Goal: Information Seeking & Learning: Compare options

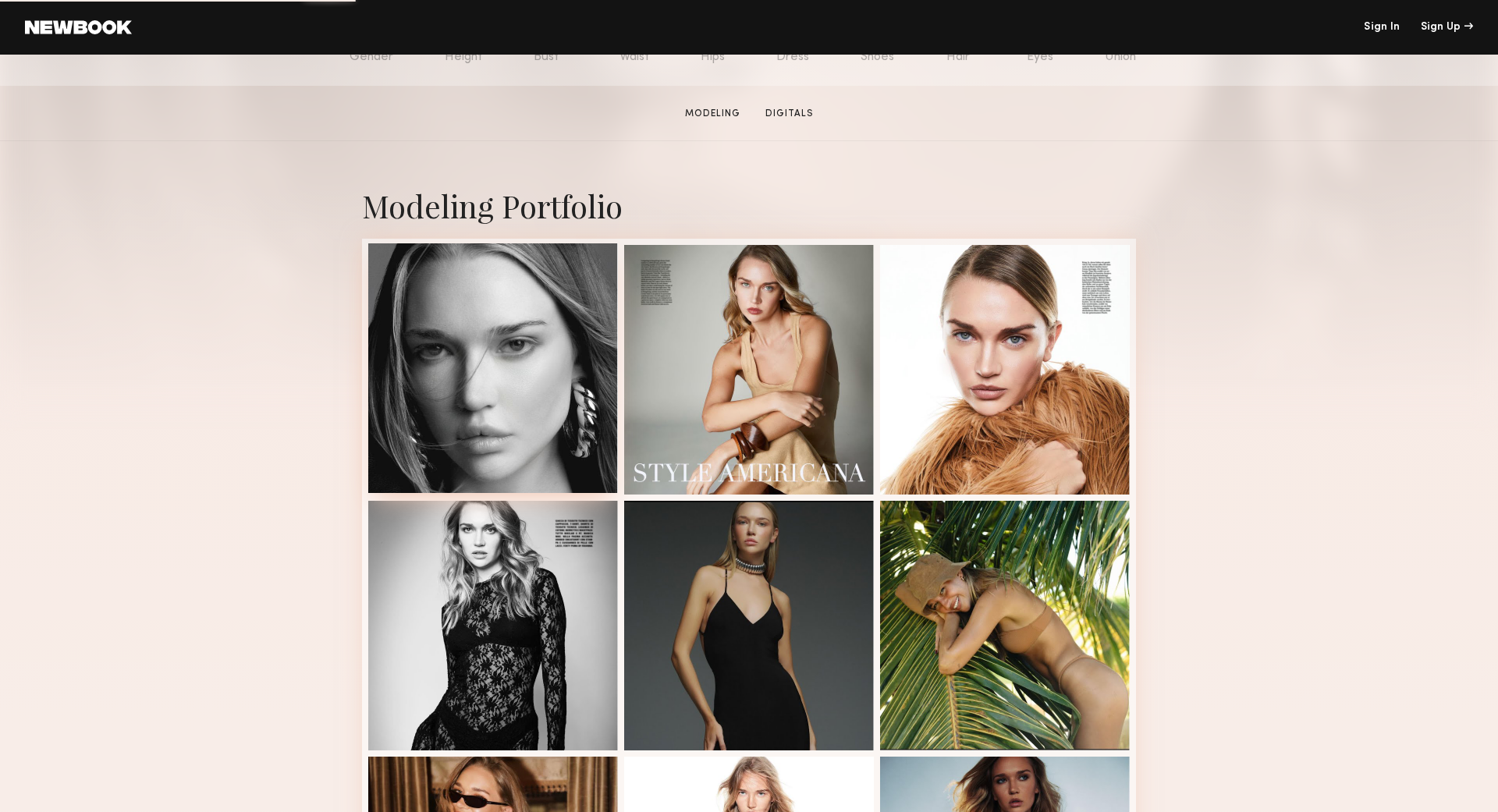
scroll to position [218, 0]
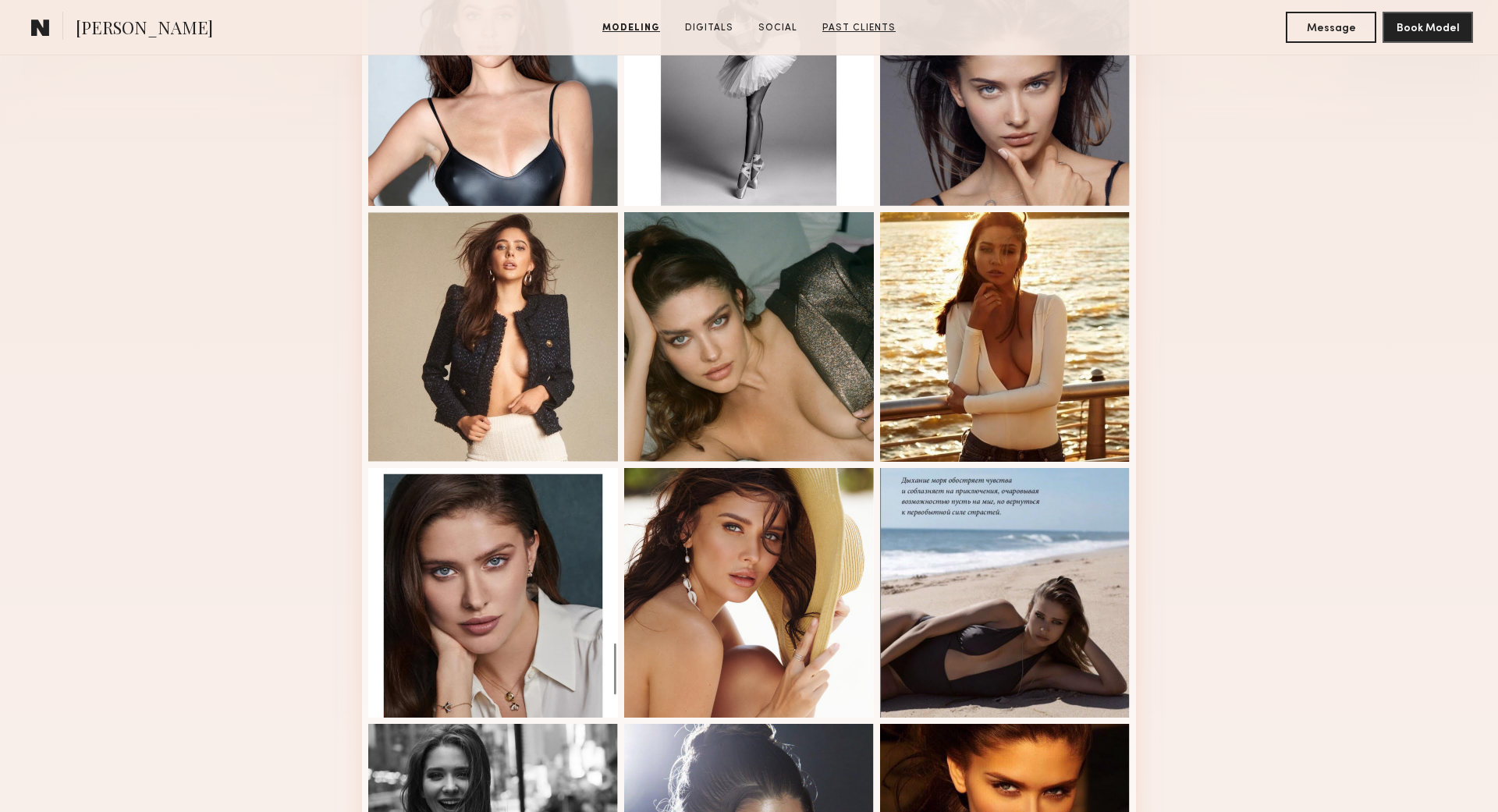
scroll to position [506, 0]
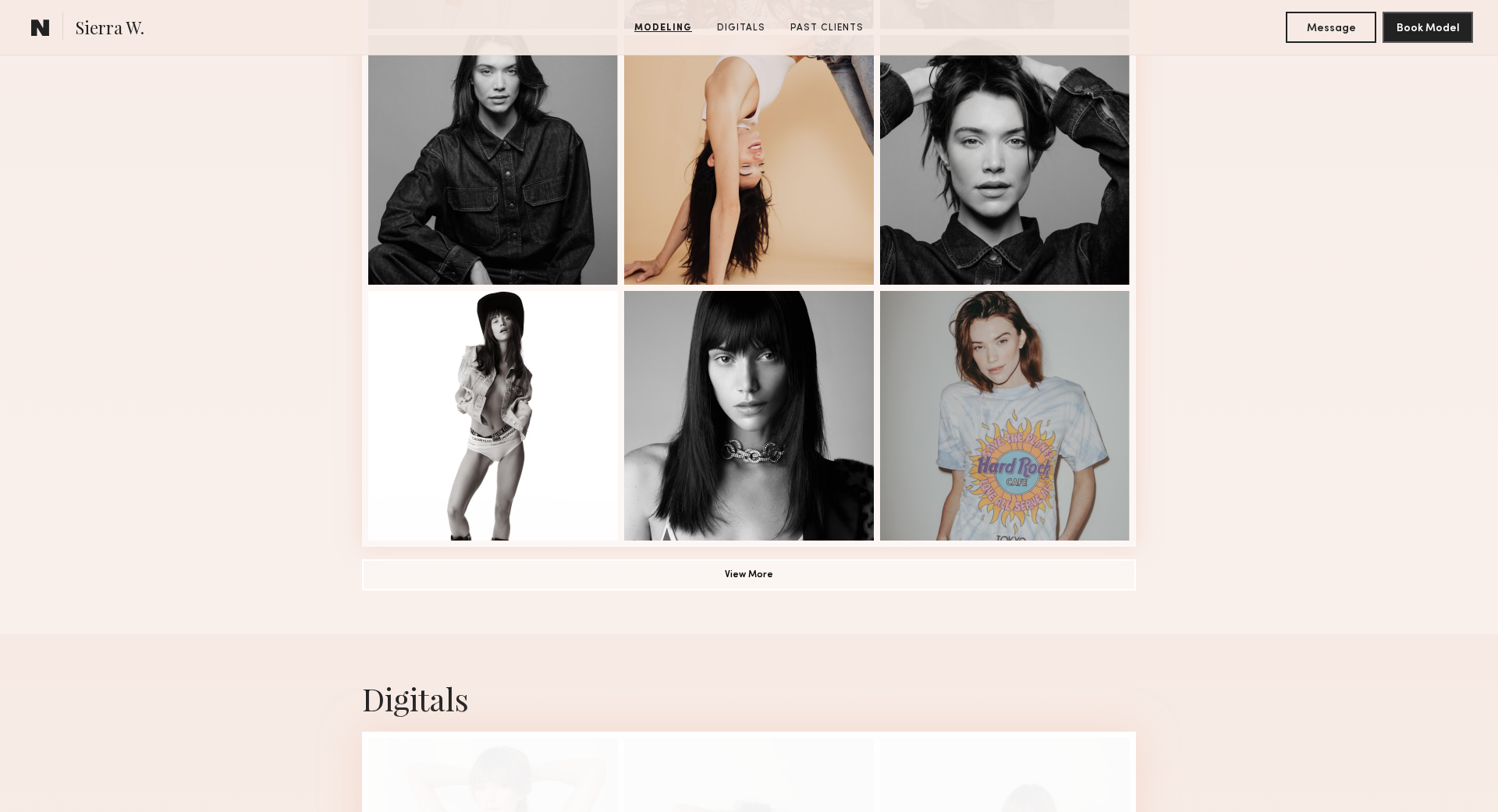
scroll to position [956, 0]
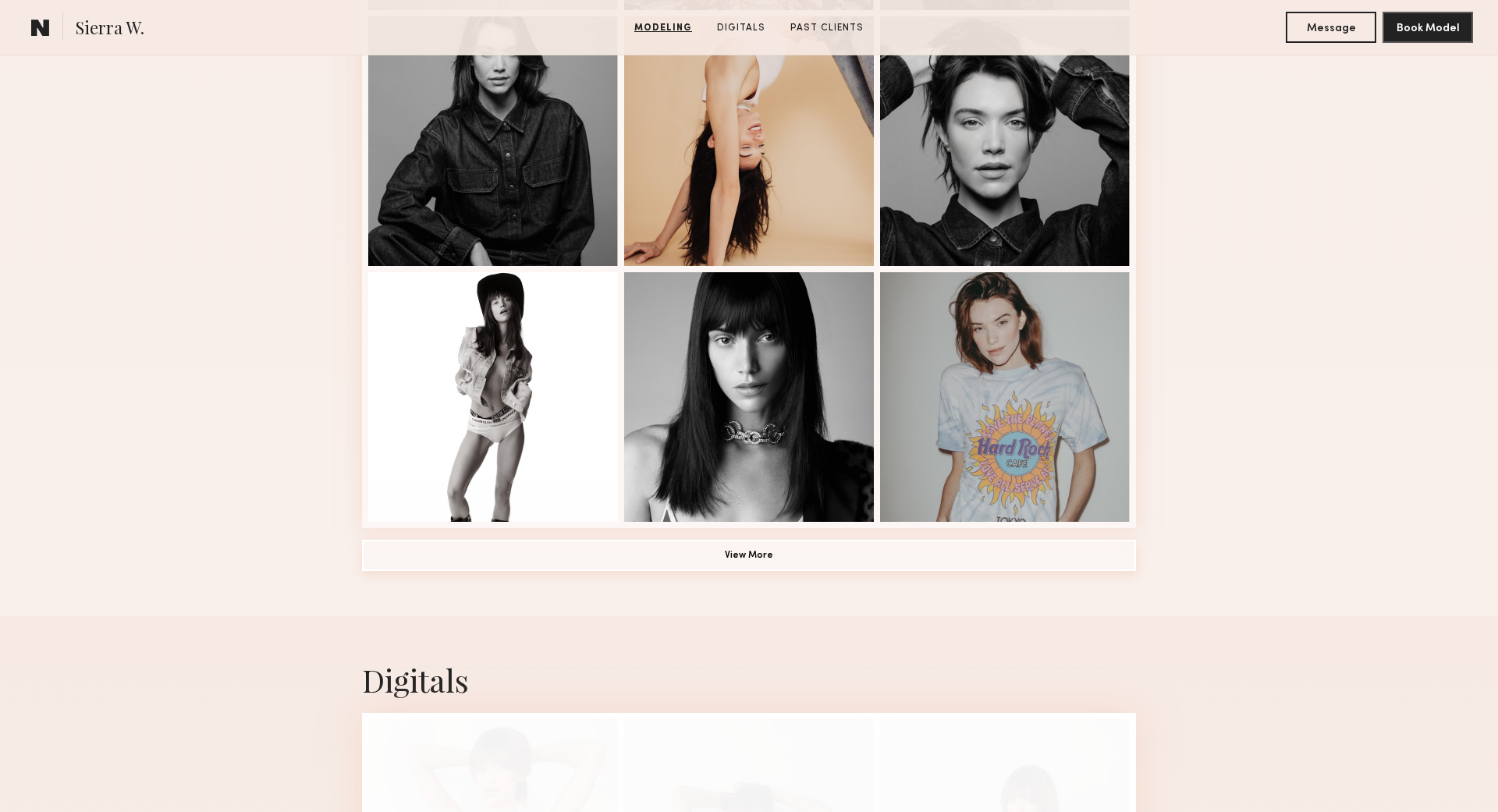
click at [748, 559] on button "View More" at bounding box center [749, 554] width 774 height 31
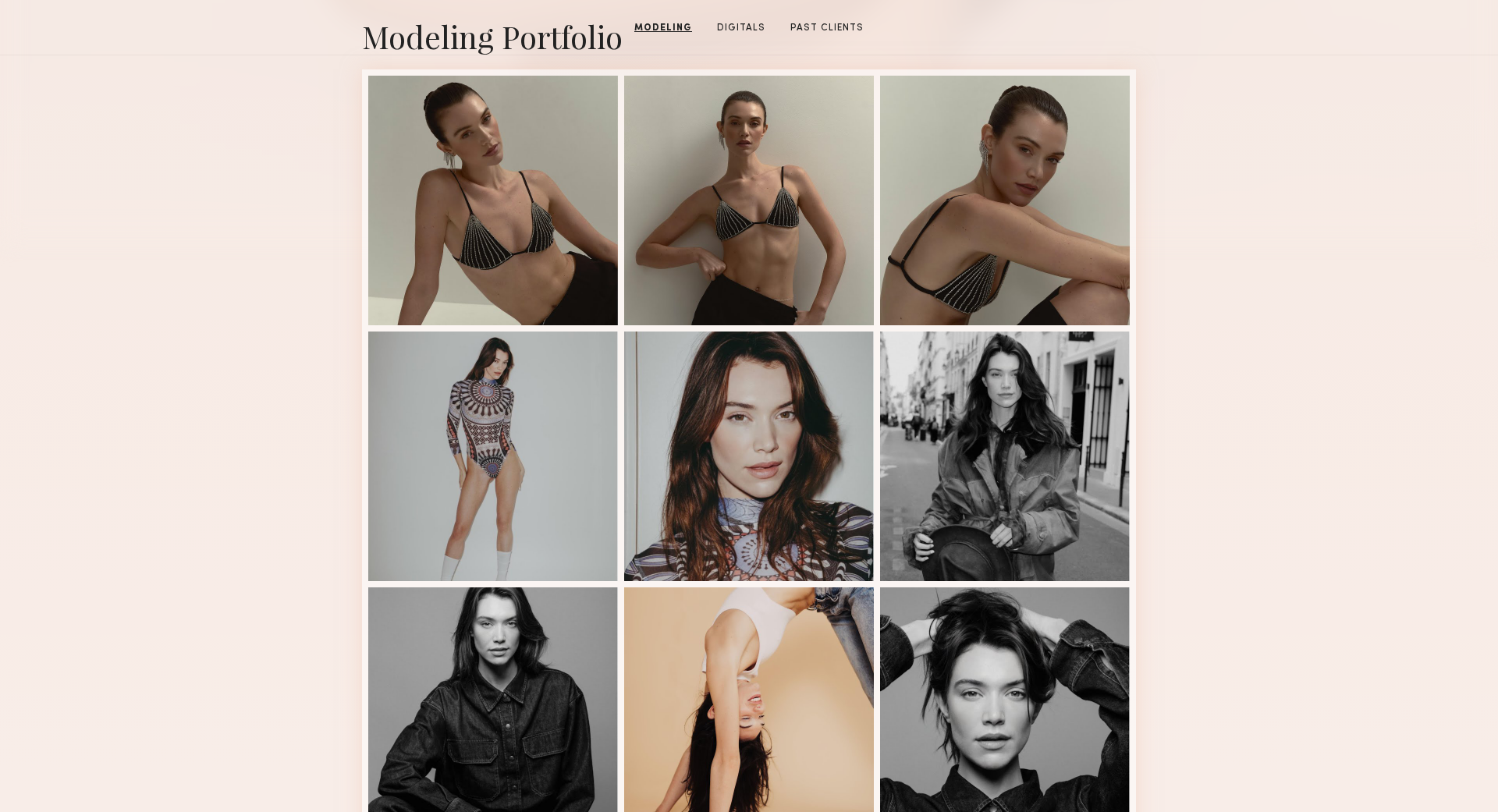
scroll to position [0, 0]
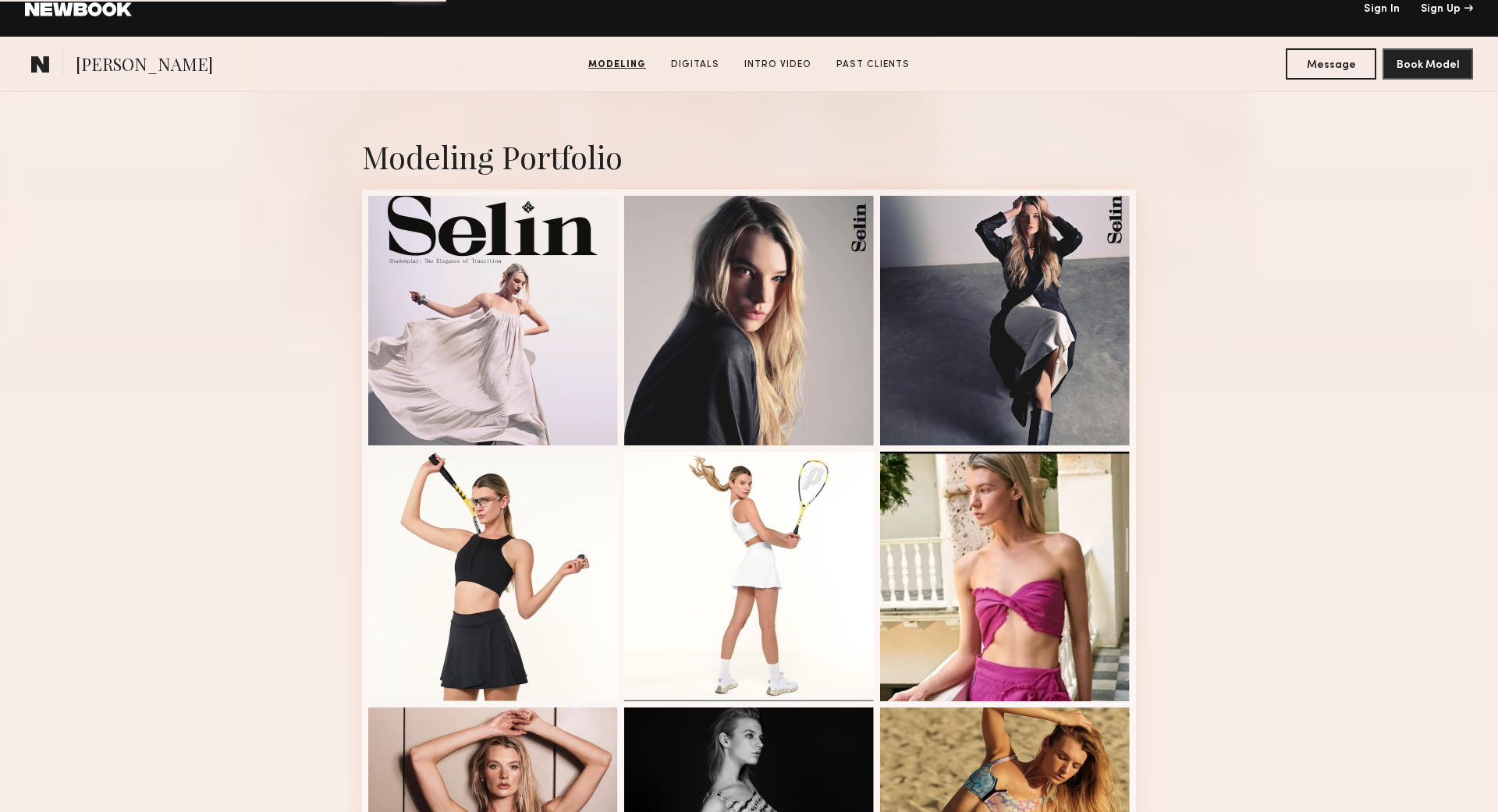
scroll to position [521, 0]
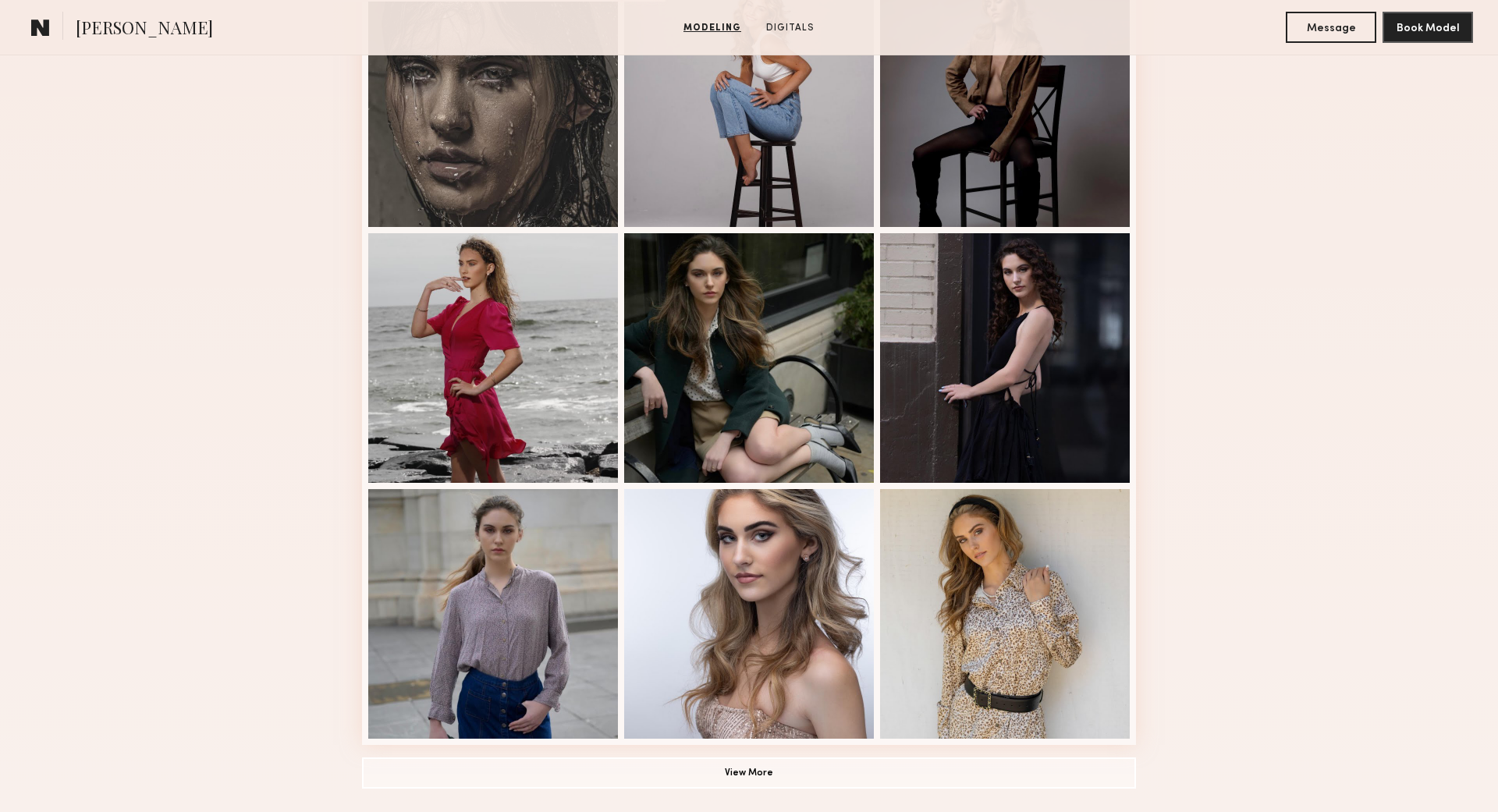
scroll to position [741, 0]
